Goal: Transaction & Acquisition: Purchase product/service

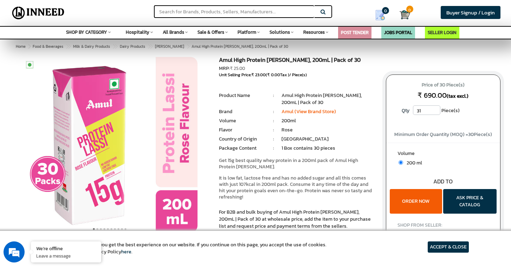
click at [436, 109] on input "31" at bounding box center [426, 109] width 27 height 9
click at [436, 109] on input "32" at bounding box center [426, 109] width 27 height 9
click at [436, 109] on input "33" at bounding box center [426, 109] width 27 height 9
click at [436, 109] on input "34" at bounding box center [426, 109] width 27 height 9
click at [436, 109] on input "35" at bounding box center [426, 109] width 27 height 9
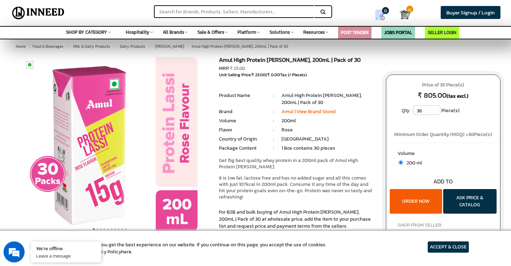
click at [436, 109] on input "36" at bounding box center [426, 109] width 27 height 9
click at [436, 109] on input "37" at bounding box center [426, 109] width 27 height 9
click at [427, 109] on input "37" at bounding box center [426, 109] width 27 height 9
type input "3"
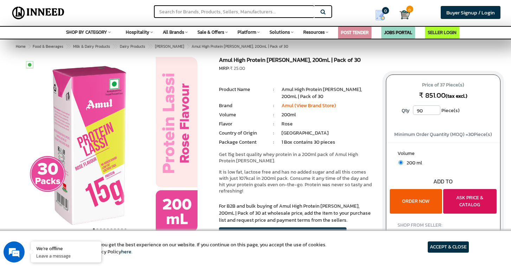
type input "90"
click at [460, 194] on button "ASK PRICE & CATALOG" at bounding box center [469, 201] width 53 height 25
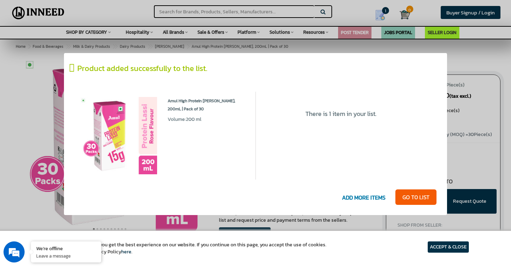
click at [374, 195] on span "ADD MORE ITEMS" at bounding box center [363, 198] width 51 height 14
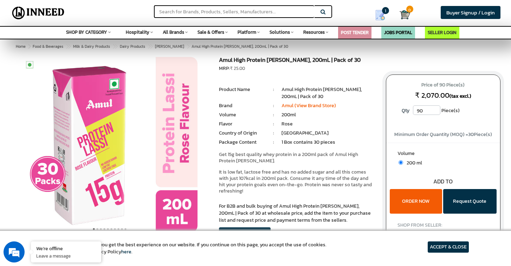
click at [378, 13] on img at bounding box center [380, 15] width 11 height 11
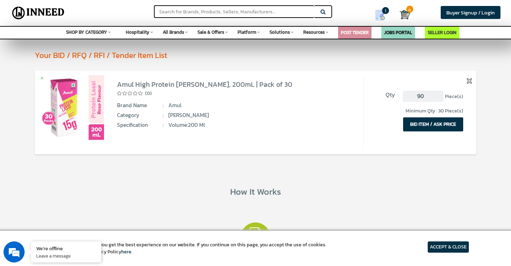
click at [430, 122] on button "BID ITEM / ASK PRICE" at bounding box center [433, 124] width 60 height 14
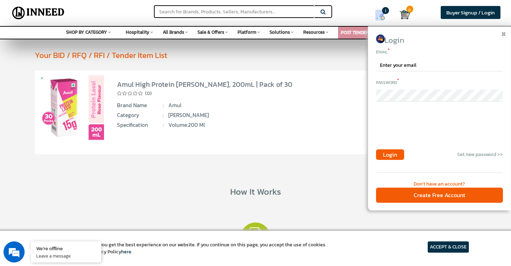
click at [504, 34] on img at bounding box center [504, 34] width 4 height 4
